Goal: Navigation & Orientation: Find specific page/section

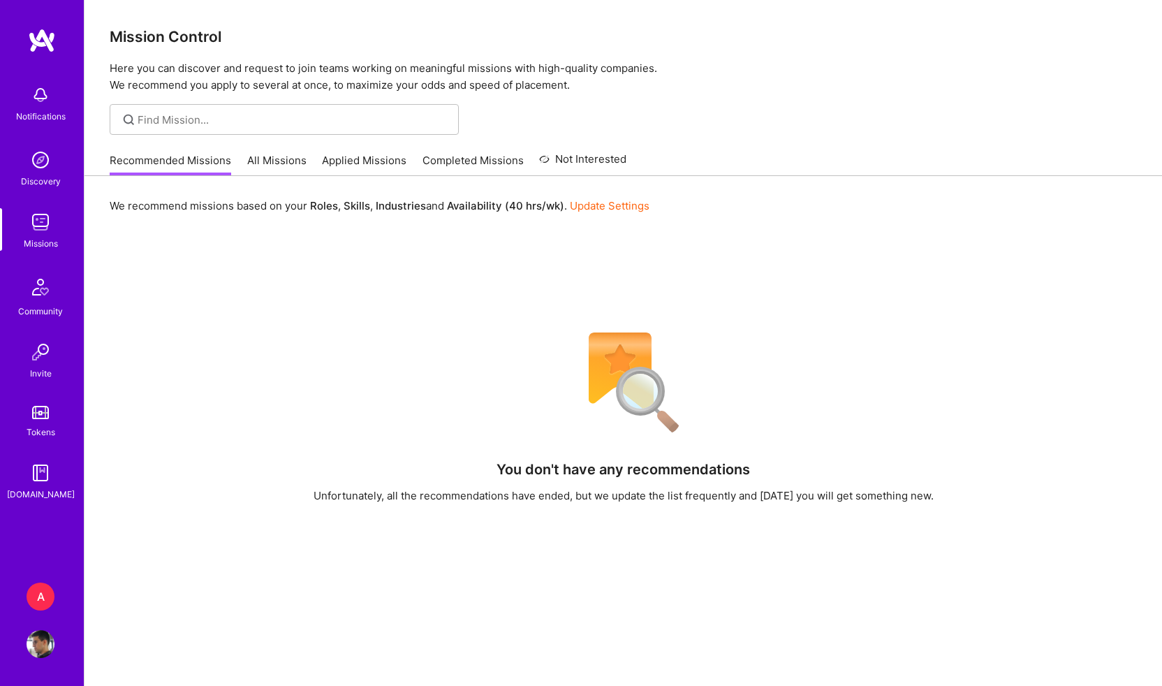
click at [353, 164] on link "Applied Missions" at bounding box center [364, 164] width 84 height 23
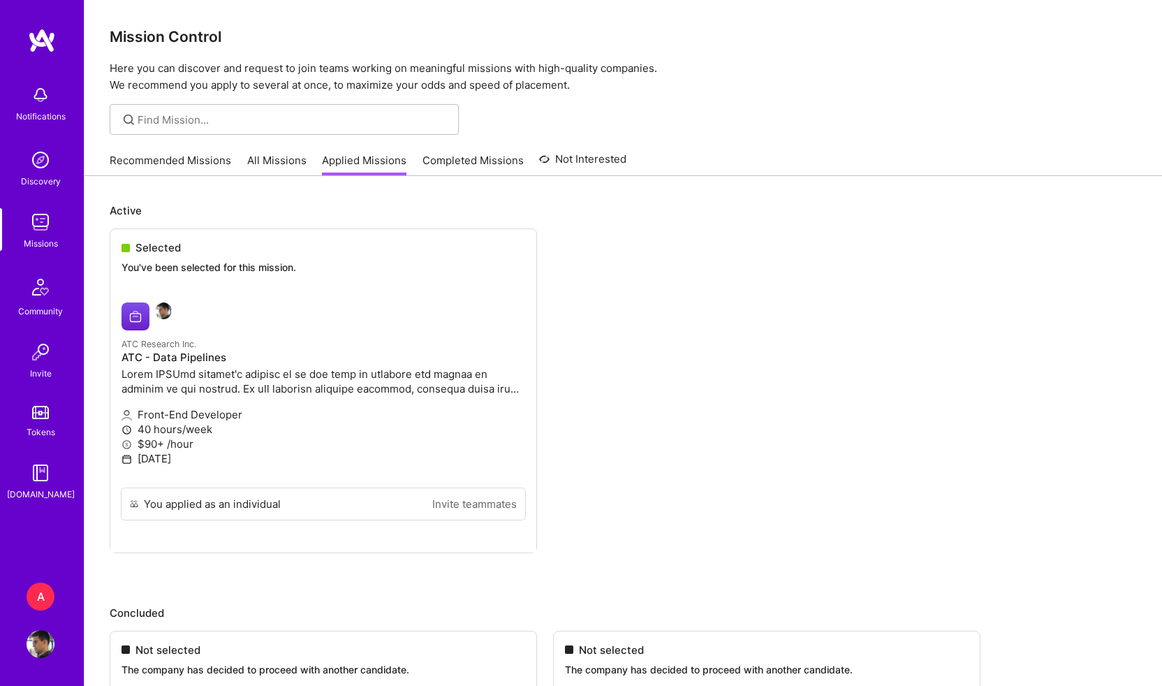
click at [163, 156] on link "Recommended Missions" at bounding box center [170, 164] width 121 height 23
